Goal: Navigation & Orientation: Find specific page/section

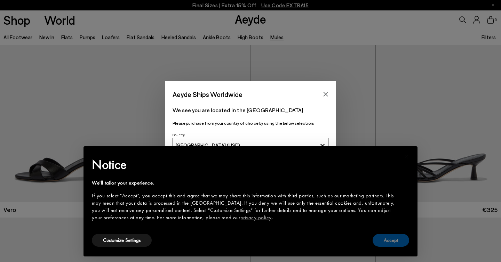
click at [395, 238] on button "Accept" at bounding box center [391, 240] width 37 height 13
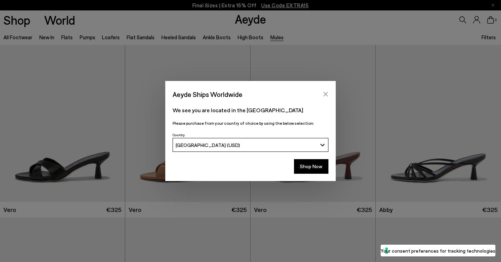
click at [324, 95] on icon "Close" at bounding box center [326, 95] width 6 height 6
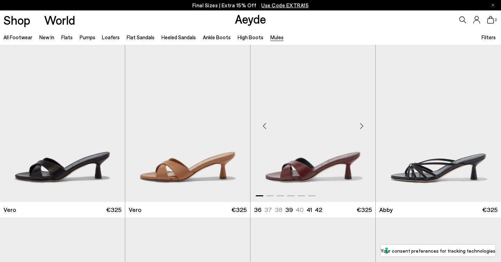
scroll to position [226, 0]
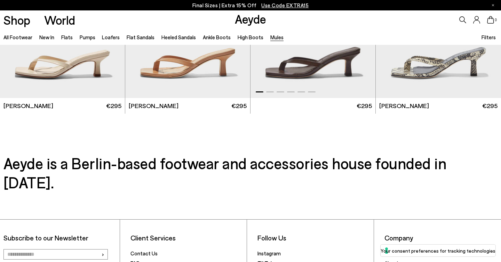
scroll to position [1242, 0]
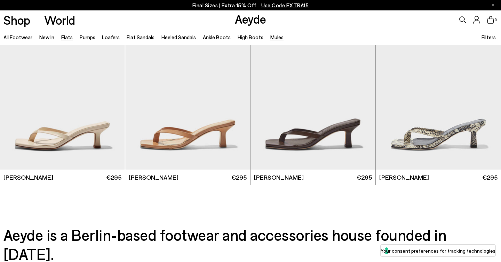
click at [69, 39] on link "Flats" at bounding box center [66, 37] width 11 height 6
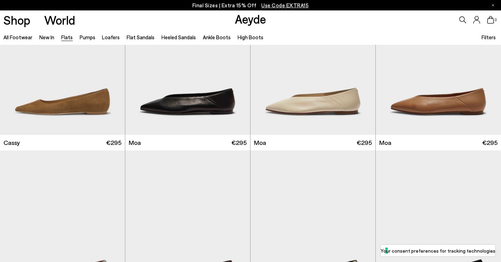
scroll to position [1071, 0]
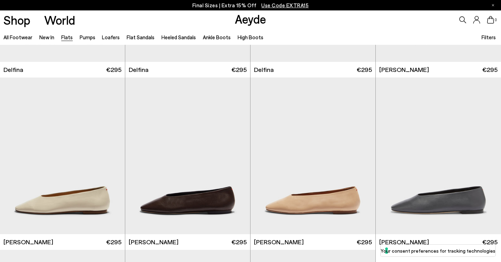
scroll to position [1663, 0]
